Goal: Transaction & Acquisition: Obtain resource

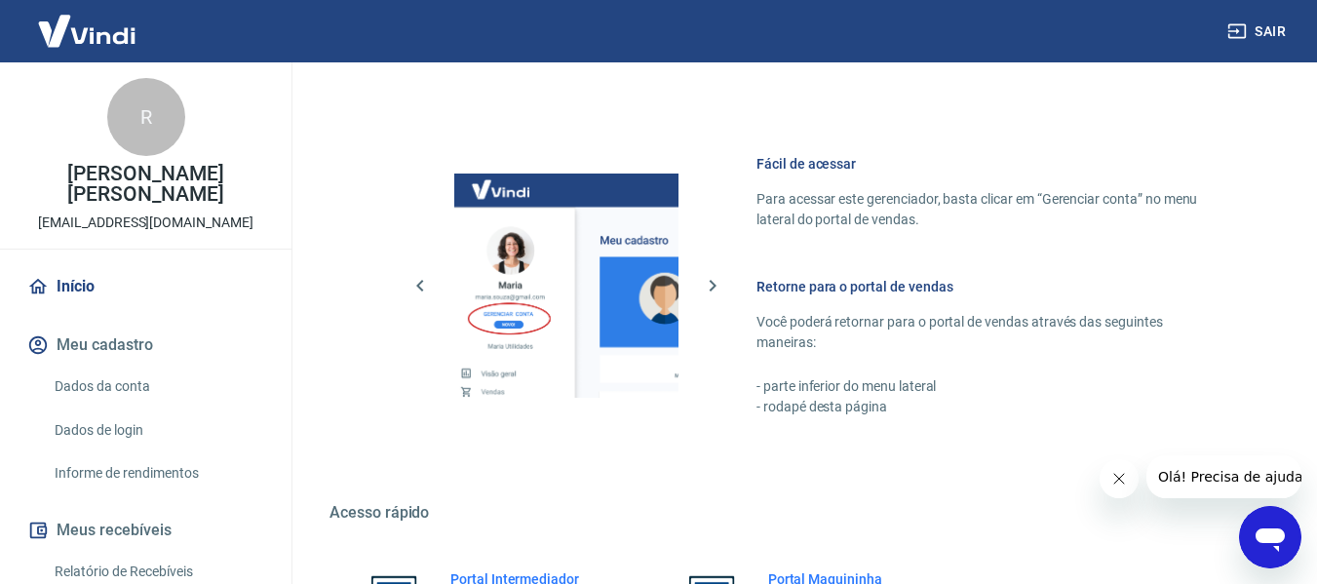
scroll to position [1015, 0]
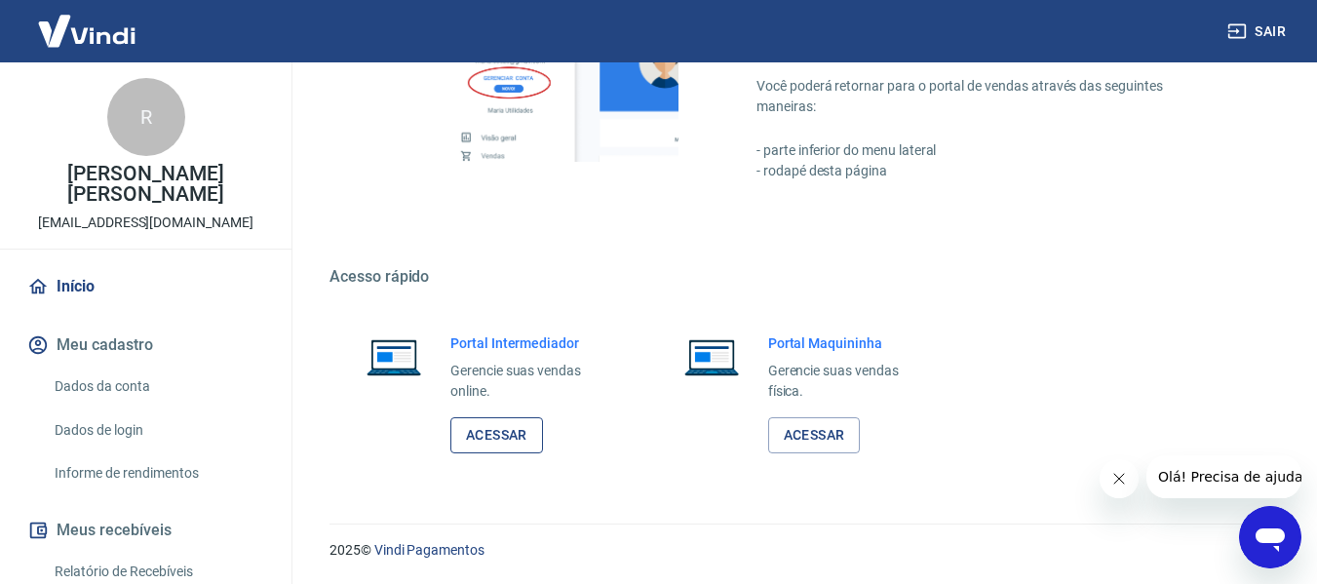
click at [503, 439] on link "Acessar" at bounding box center [496, 435] width 93 height 36
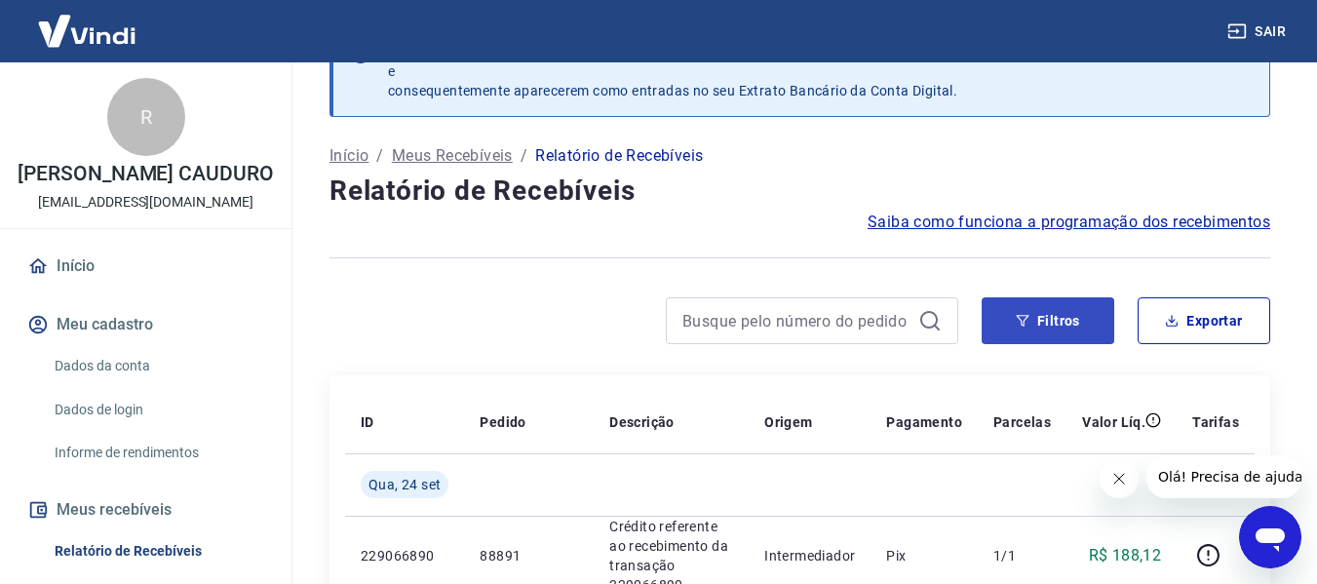
scroll to position [195, 0]
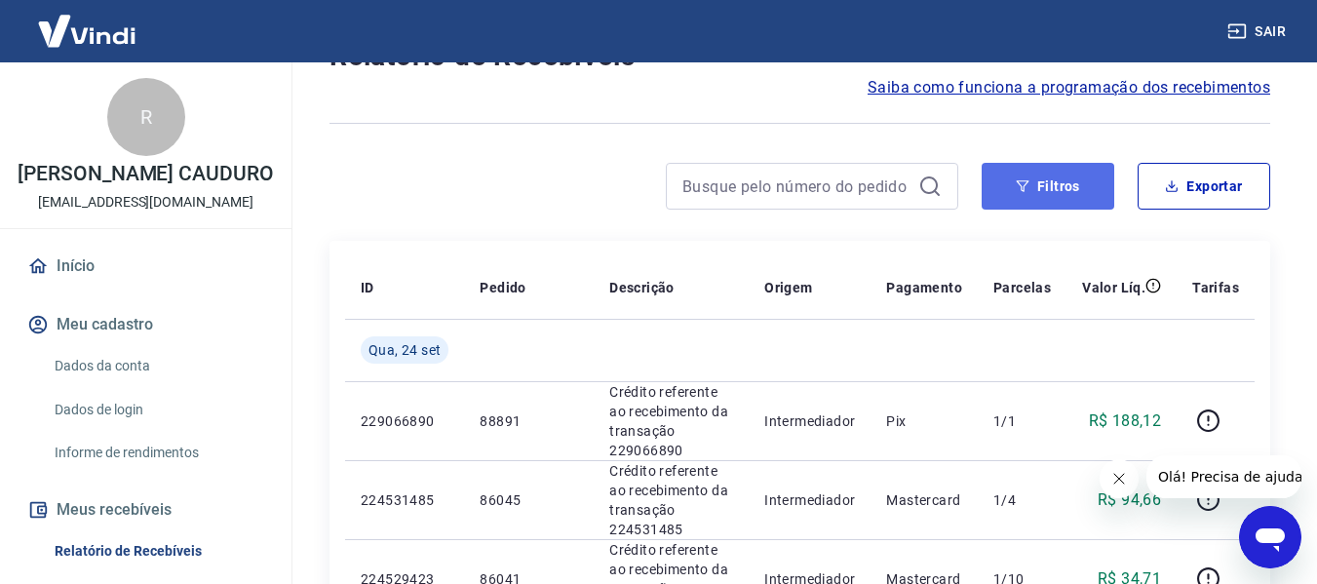
click at [1039, 172] on button "Filtros" at bounding box center [1047, 186] width 133 height 47
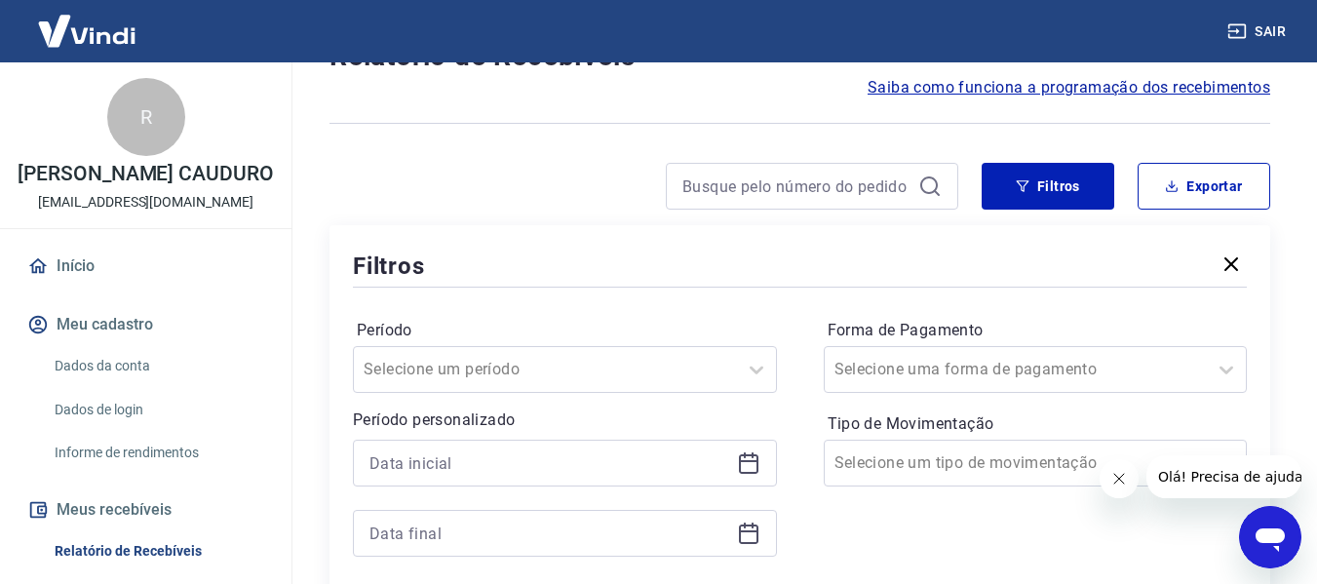
click at [747, 462] on icon at bounding box center [748, 461] width 19 height 2
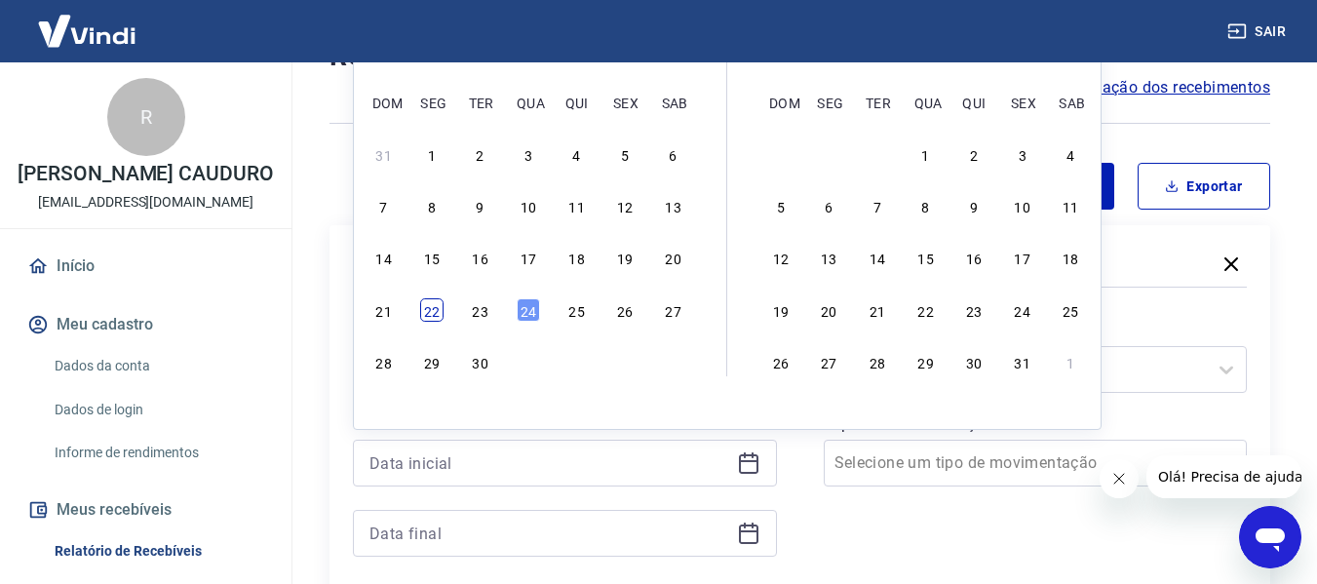
click at [436, 305] on div "22" at bounding box center [431, 309] width 23 height 23
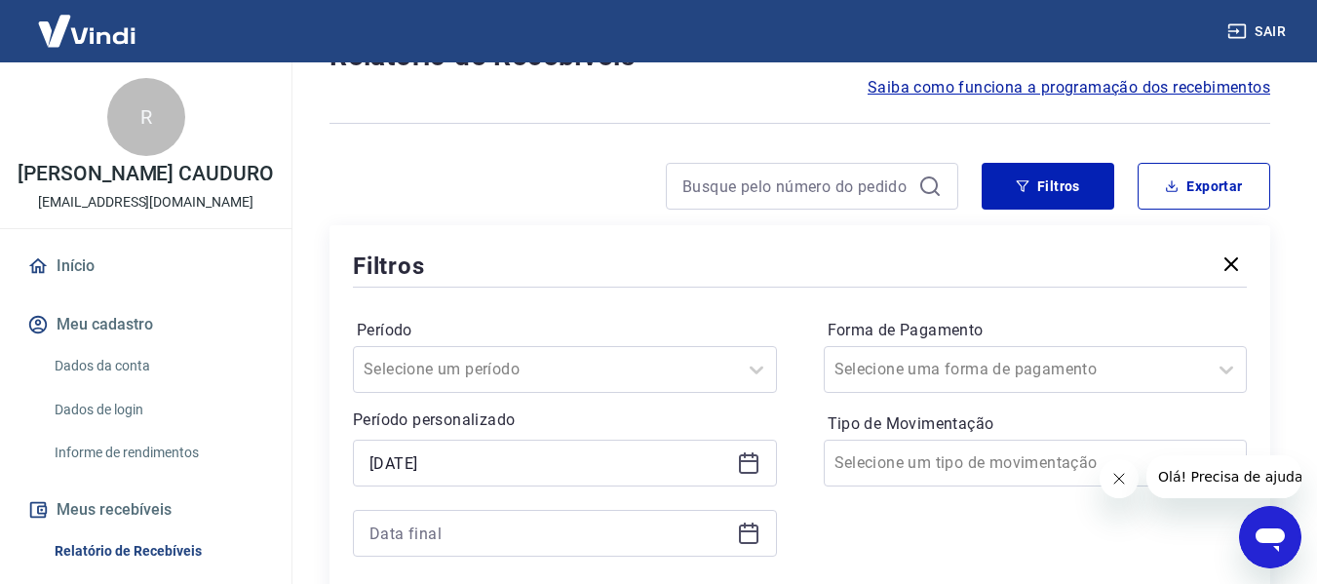
type input "22/09/2025"
drag, startPoint x: 753, startPoint y: 530, endPoint x: 734, endPoint y: 514, distance: 25.6
click at [752, 530] on icon at bounding box center [748, 531] width 19 height 2
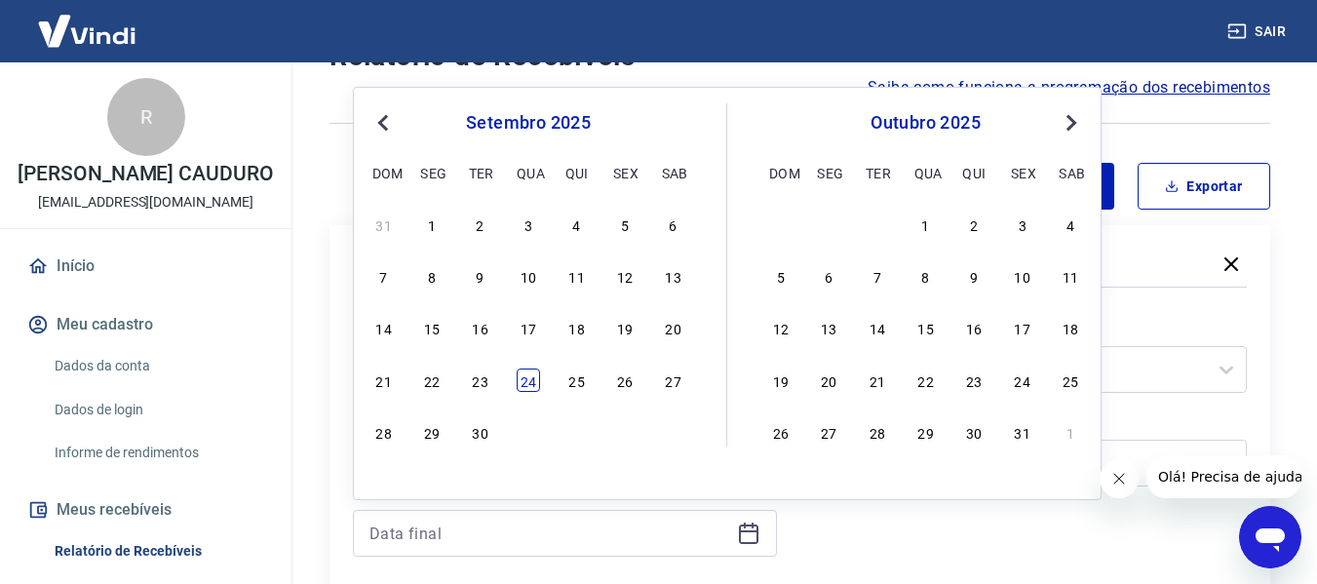
click at [525, 378] on div "24" at bounding box center [527, 379] width 23 height 23
type input "24/09/2025"
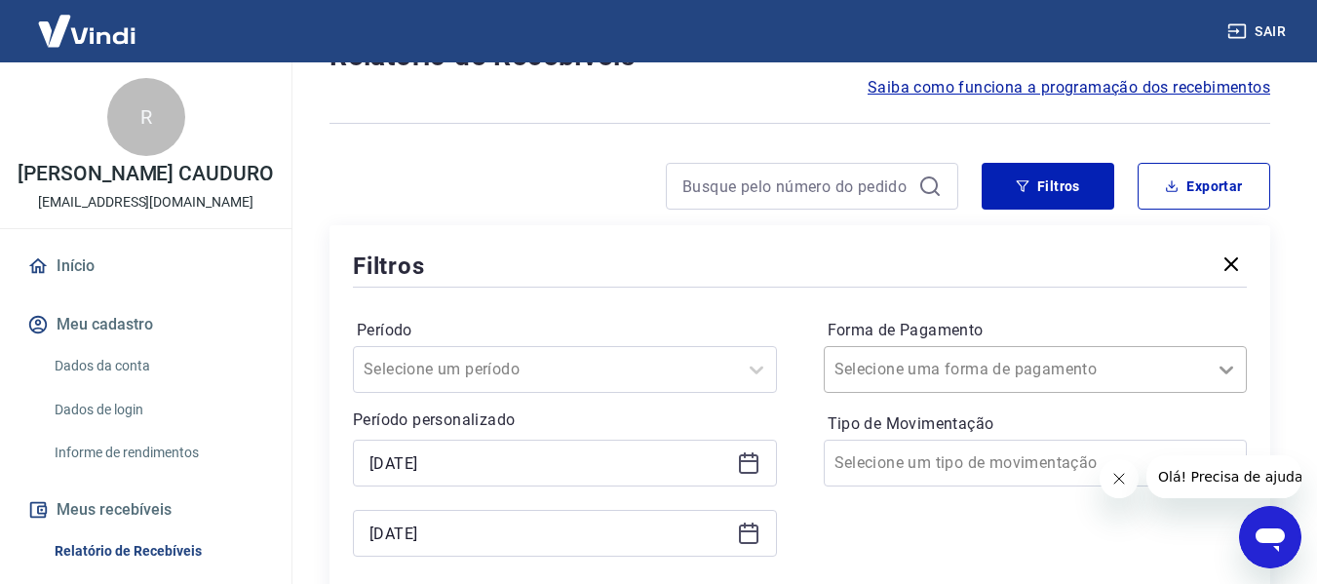
click at [1233, 371] on div "Selecione uma forma de pagamento" at bounding box center [1035, 369] width 424 height 47
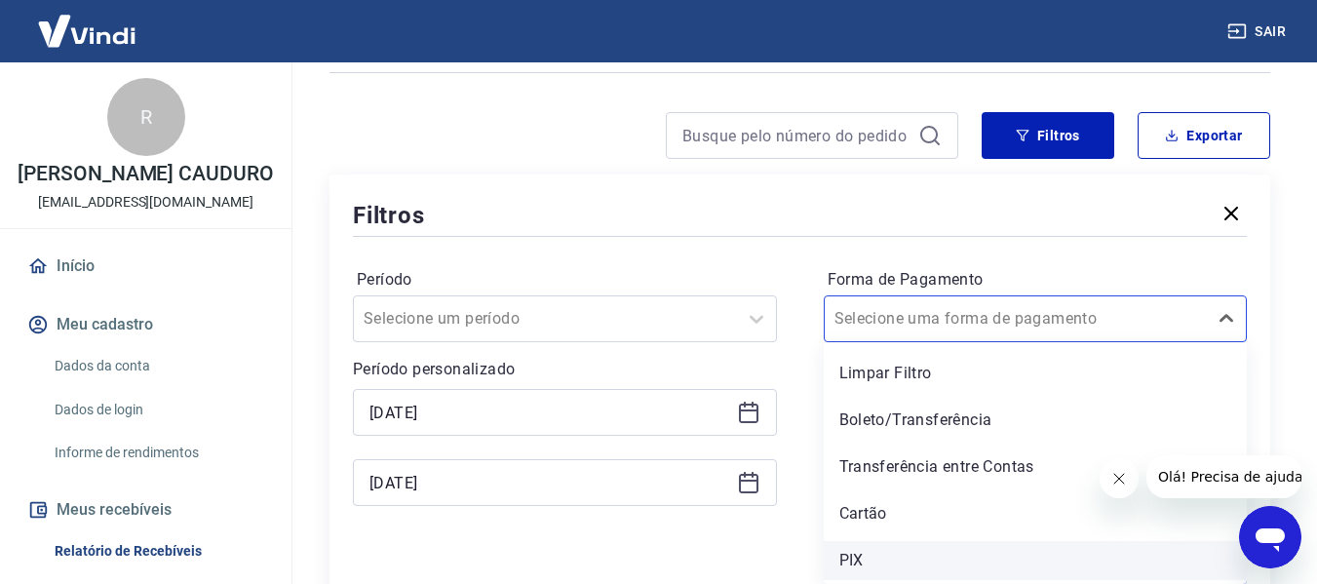
click at [867, 561] on div "PIX" at bounding box center [1035, 560] width 424 height 39
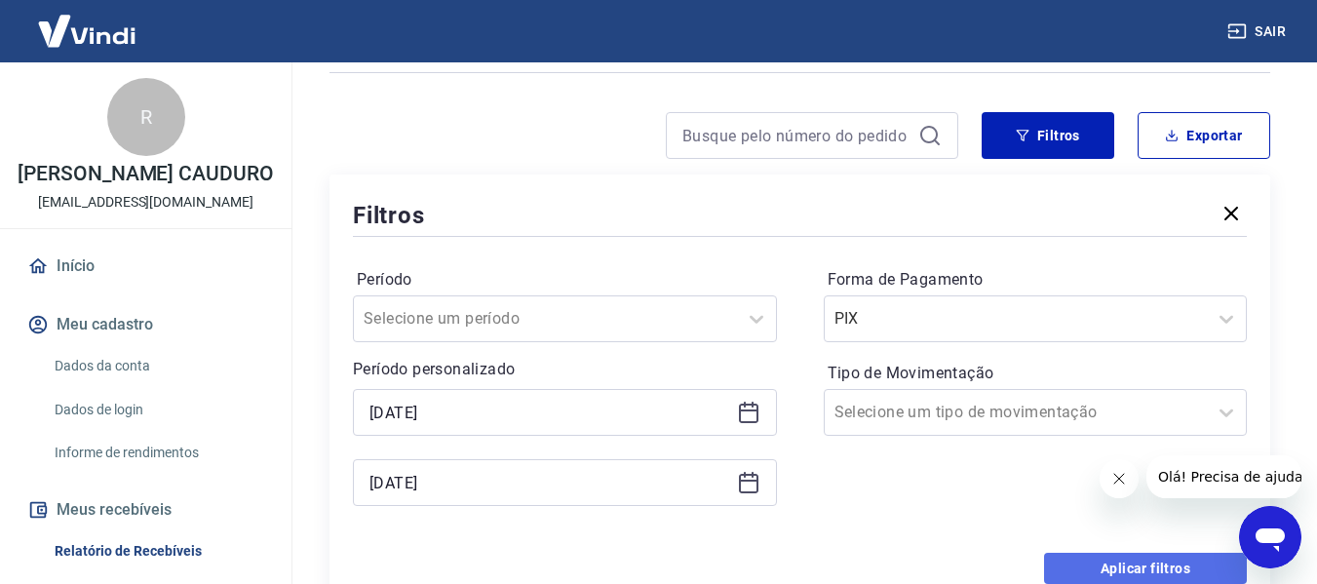
click at [1138, 569] on button "Aplicar filtros" at bounding box center [1145, 568] width 203 height 31
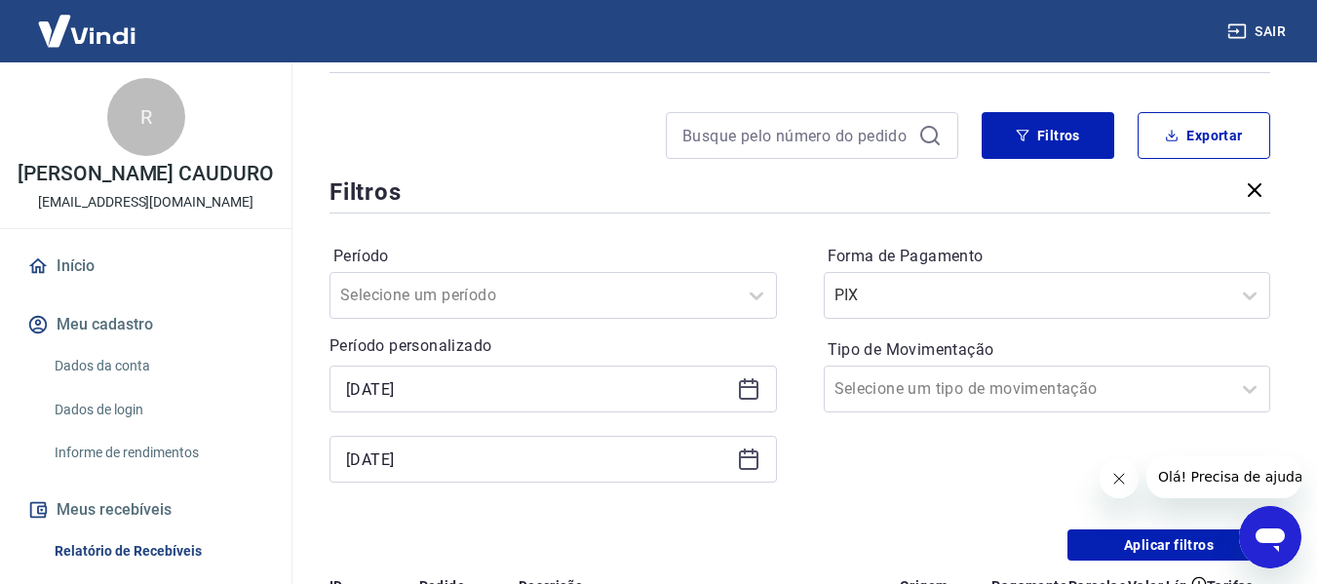
click at [1064, 25] on h4 "Relatório de Recebíveis" at bounding box center [799, 5] width 940 height 39
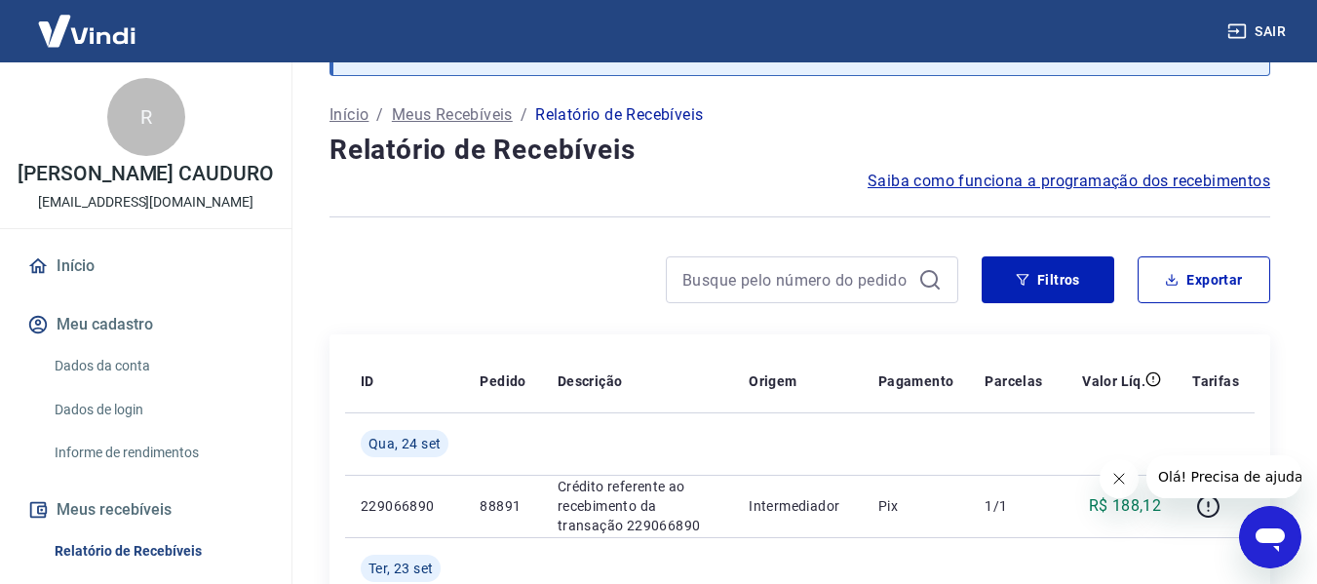
scroll to position [246, 0]
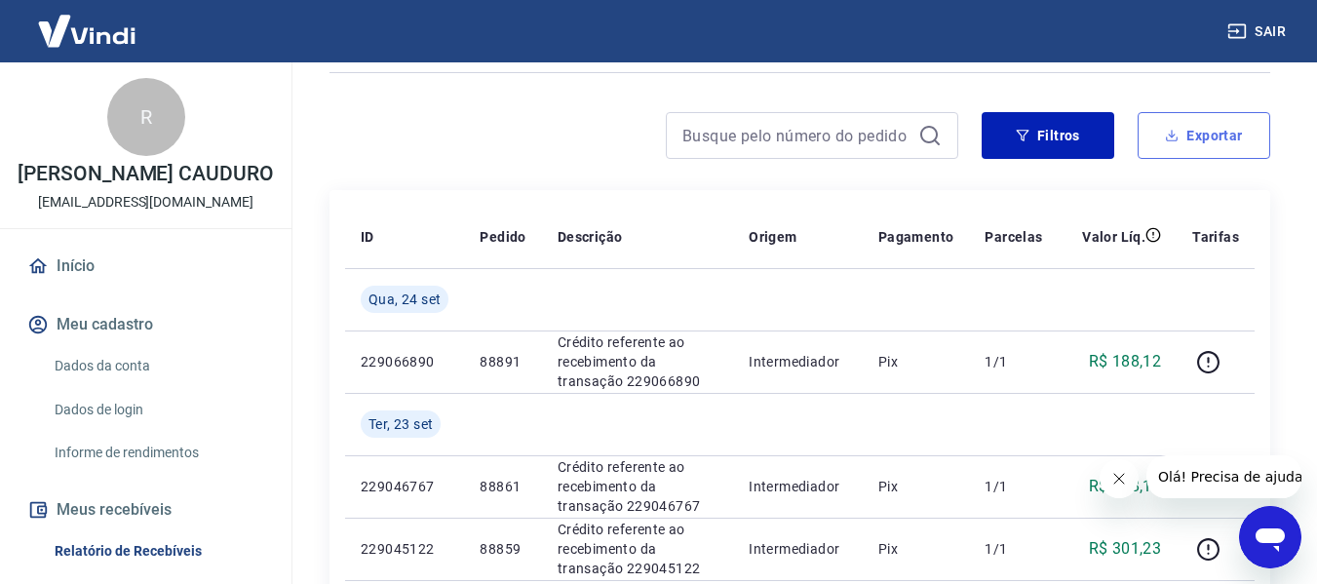
click at [1228, 137] on button "Exportar" at bounding box center [1203, 135] width 133 height 47
type input "22/09/2025"
type input "24/09/2025"
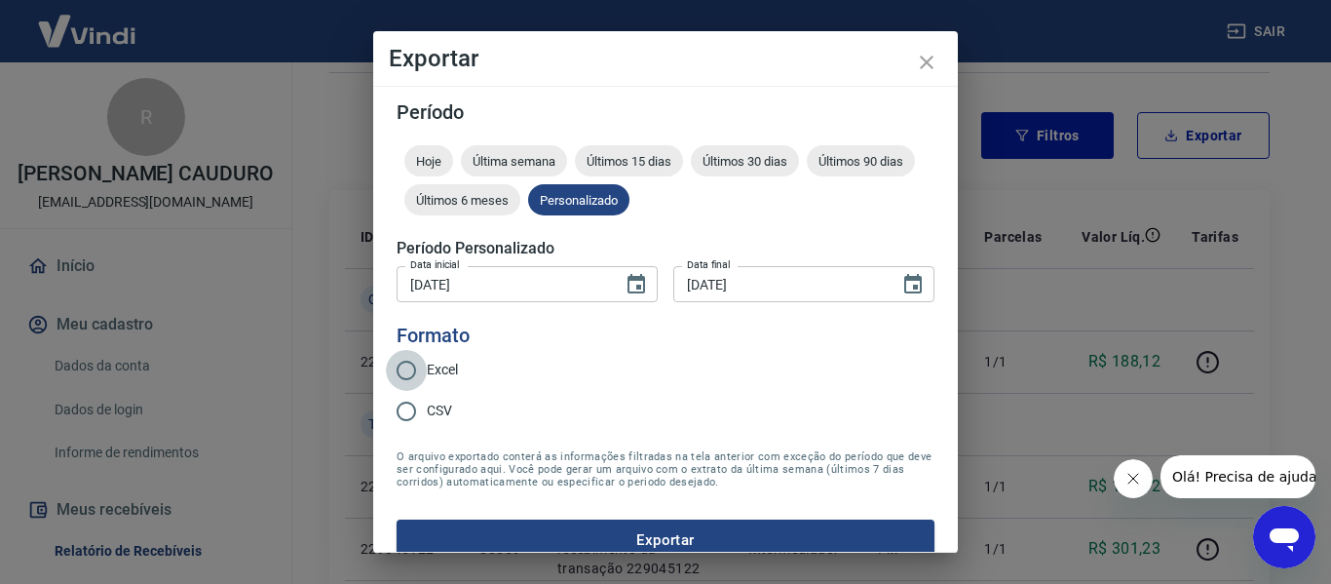
click at [414, 368] on input "Excel" at bounding box center [406, 370] width 41 height 41
radio input "true"
click at [659, 521] on button "Exportar" at bounding box center [666, 539] width 538 height 41
